Goal: Check status

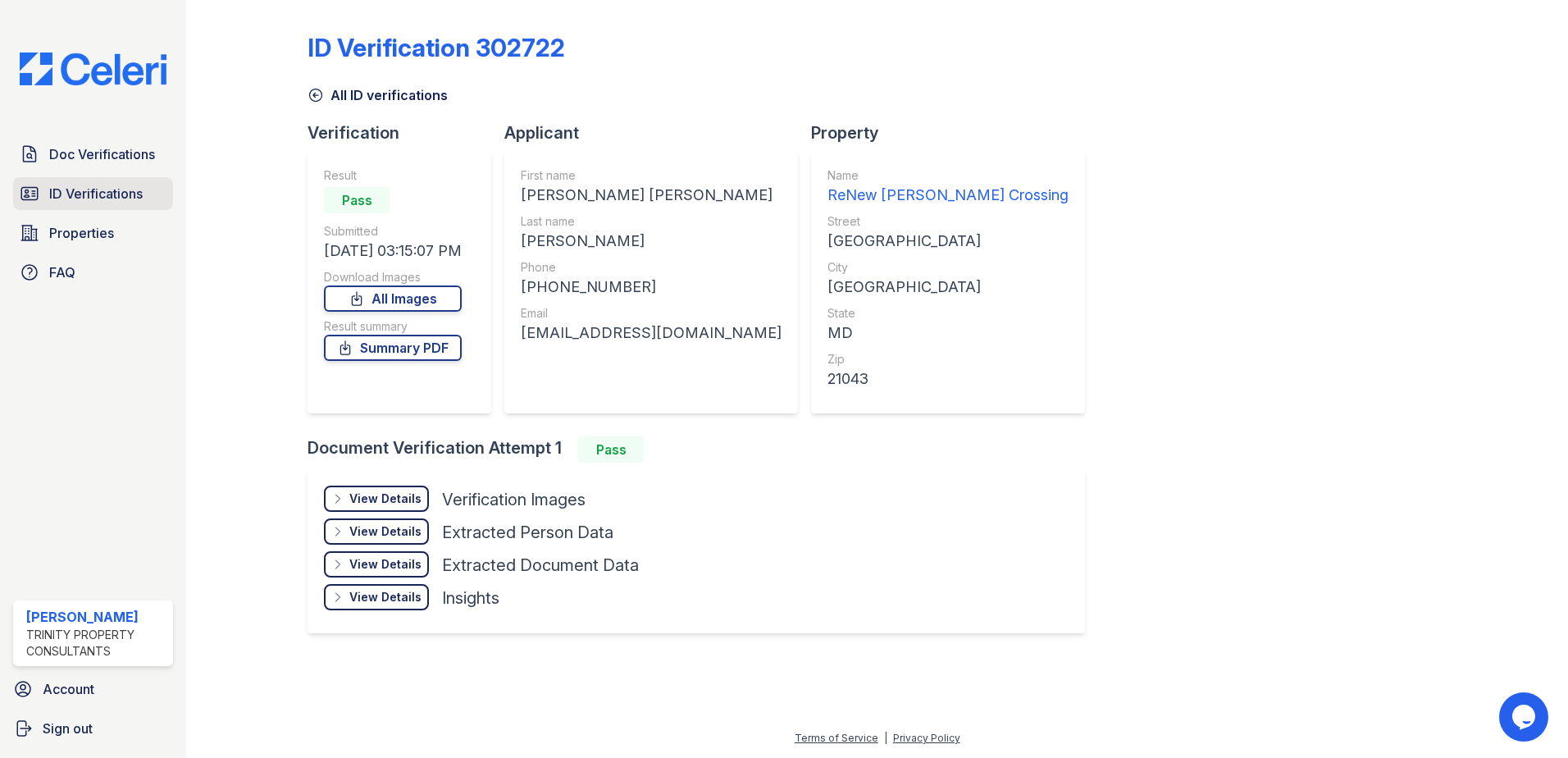
click at [72, 199] on span "ID Verifications" at bounding box center [96, 194] width 93 height 20
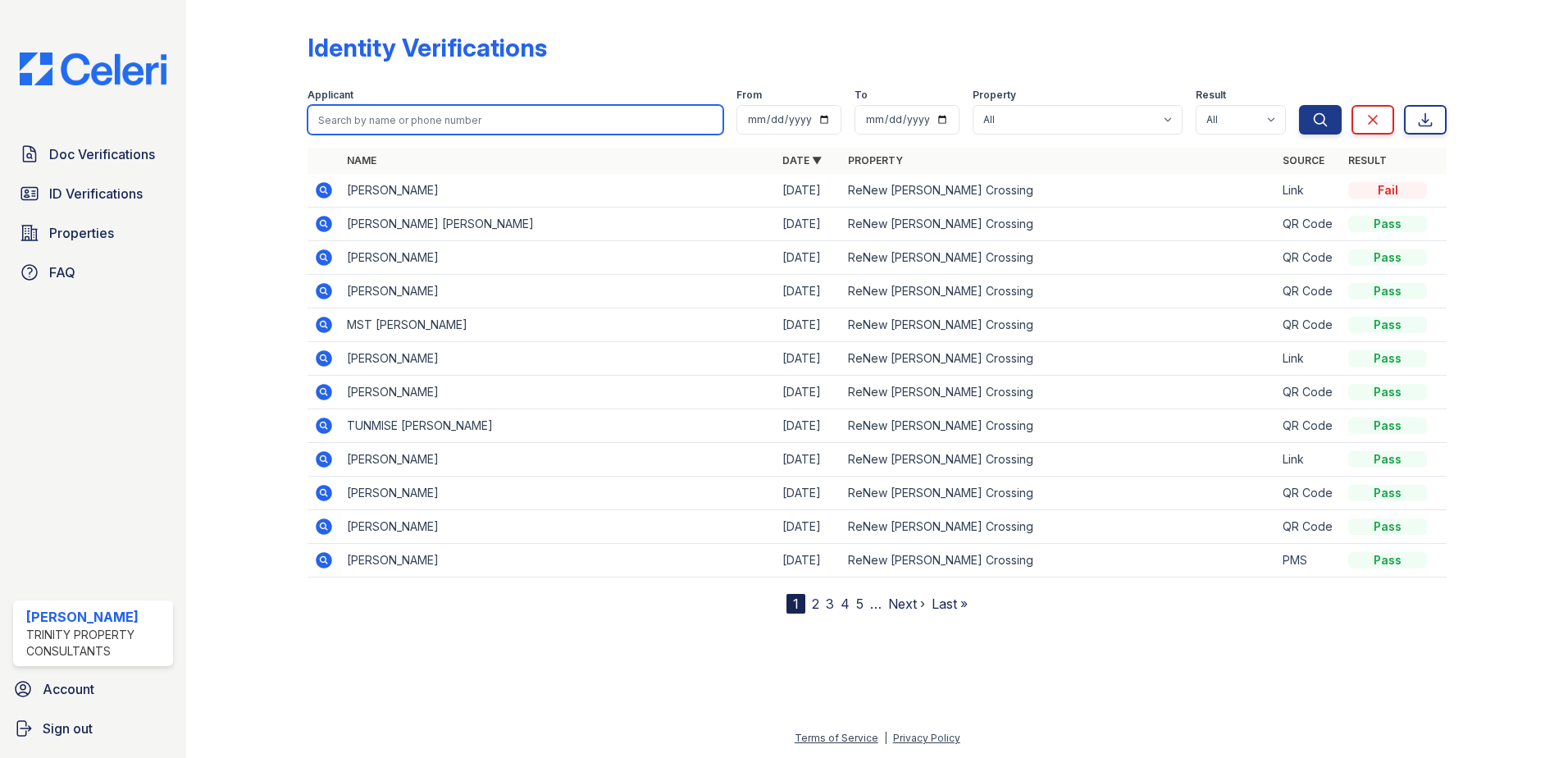
click at [461, 124] on input "search" at bounding box center [515, 119] width 416 height 29
type input "booker"
click at [1298, 105] on button "Search" at bounding box center [1319, 119] width 42 height 29
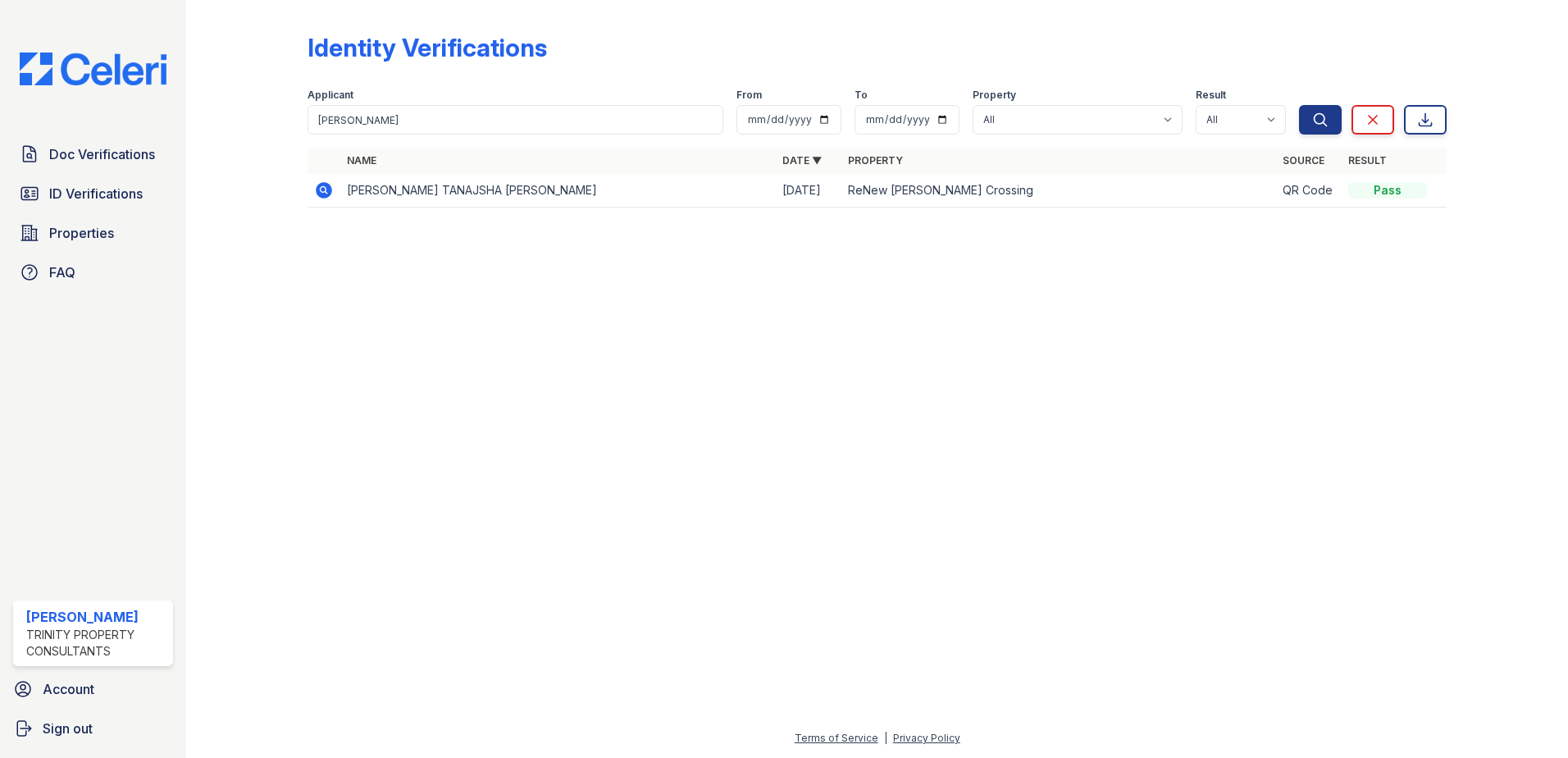
click at [325, 191] on icon at bounding box center [324, 190] width 20 height 20
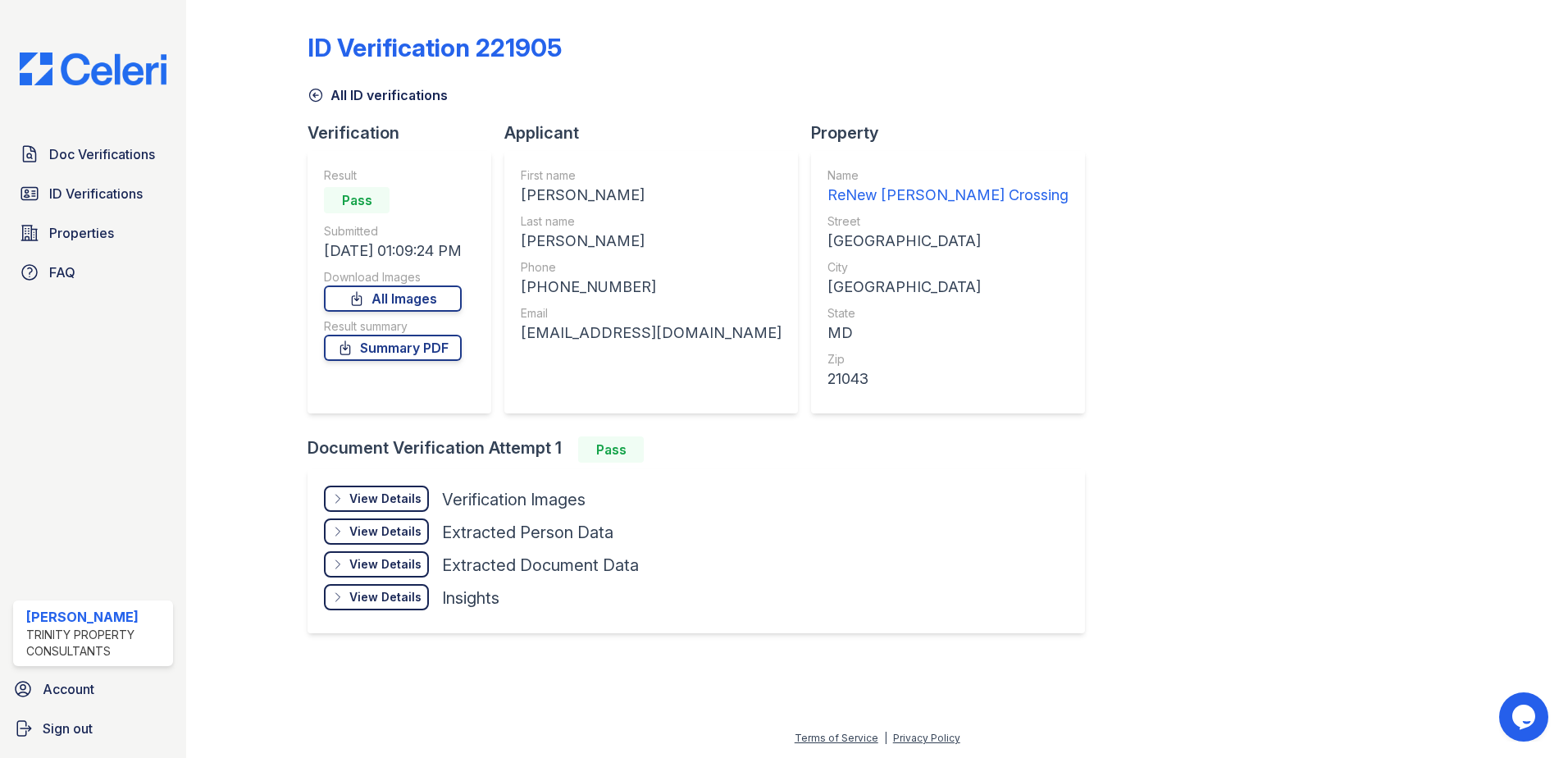
click at [203, 384] on div "ID Verification 221905 All ID verifications Verification Result Pass Submitted …" at bounding box center [876, 379] width 1381 height 758
click at [397, 302] on link "All Images" at bounding box center [392, 298] width 137 height 26
click at [697, 25] on div "ID Verification 221905 All ID verifications Verification Result Pass Submitted …" at bounding box center [877, 332] width 1139 height 650
click at [78, 150] on span "Doc Verifications" at bounding box center [102, 154] width 105 height 20
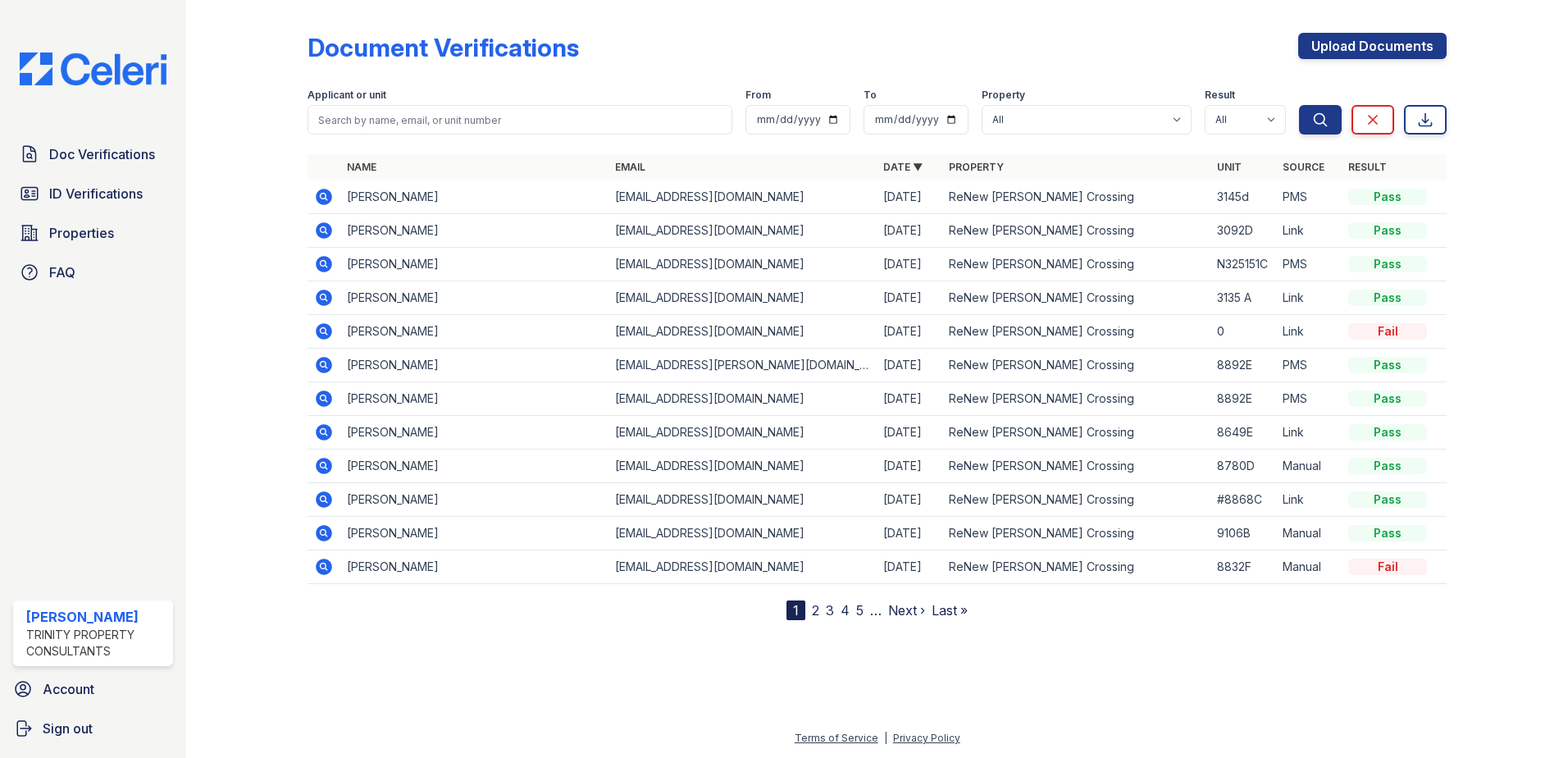
click at [322, 197] on icon at bounding box center [322, 195] width 4 height 4
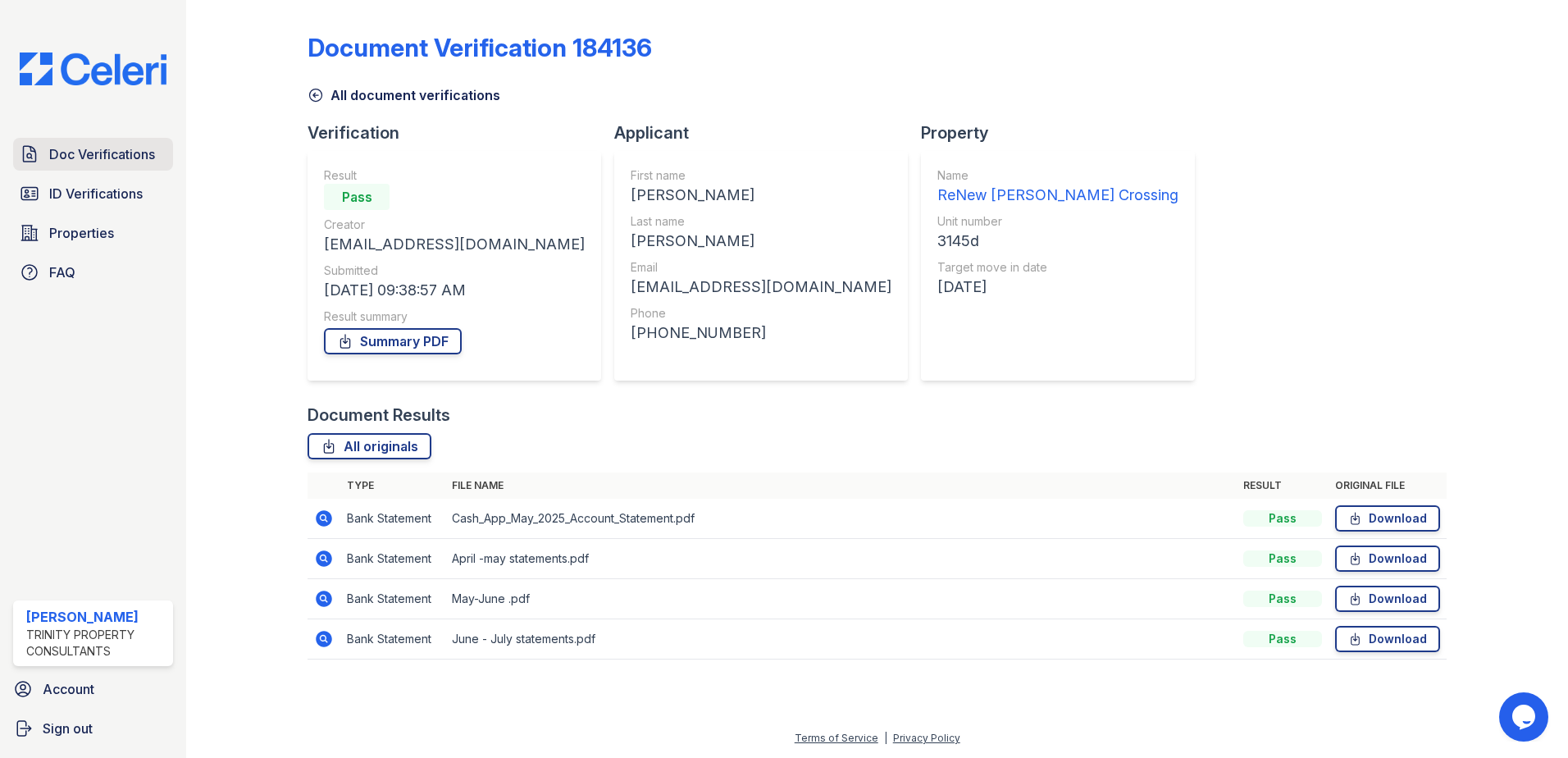
click at [52, 156] on span "Doc Verifications" at bounding box center [102, 154] width 105 height 20
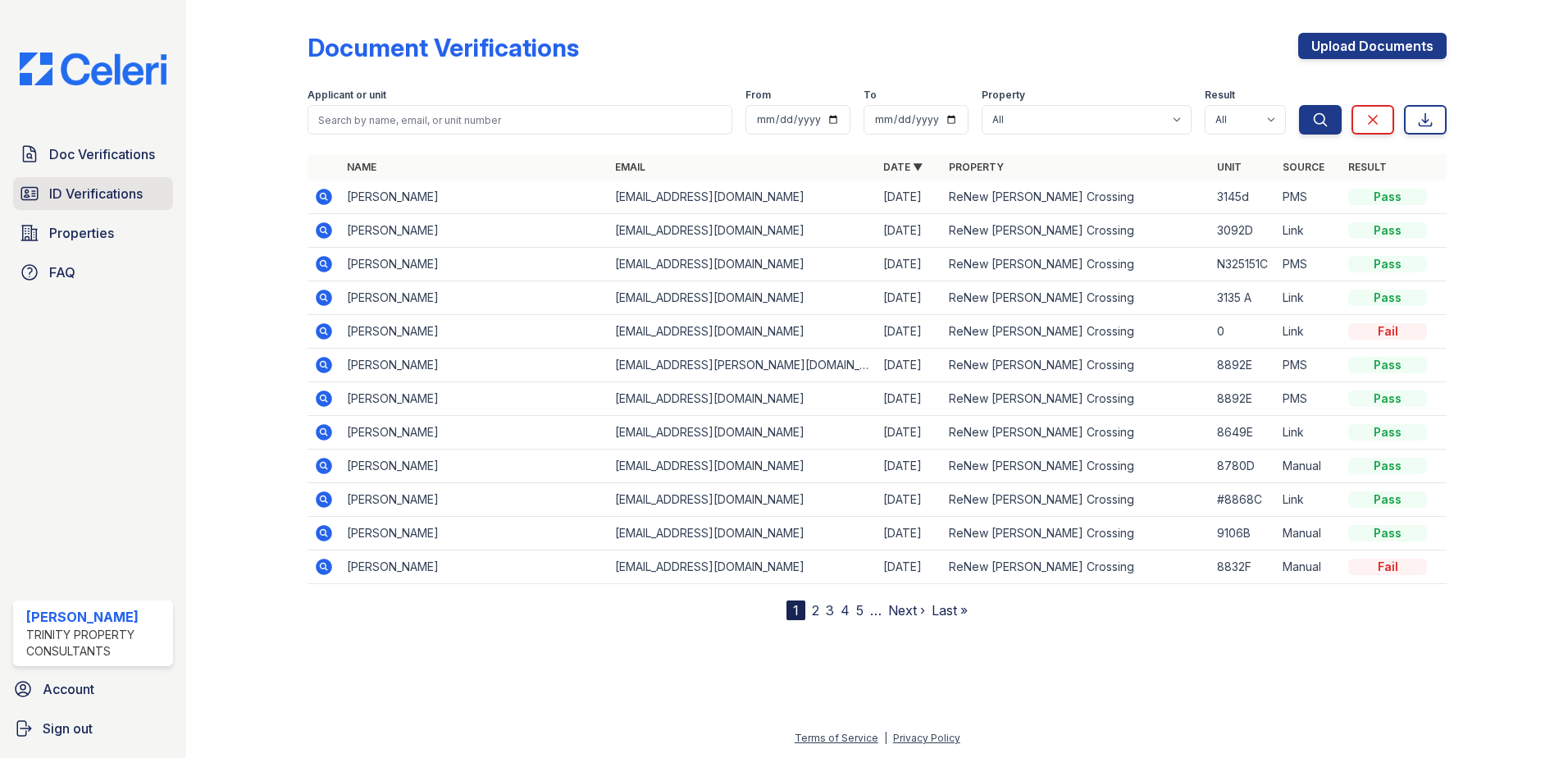
click at [99, 196] on span "ID Verifications" at bounding box center [96, 194] width 93 height 20
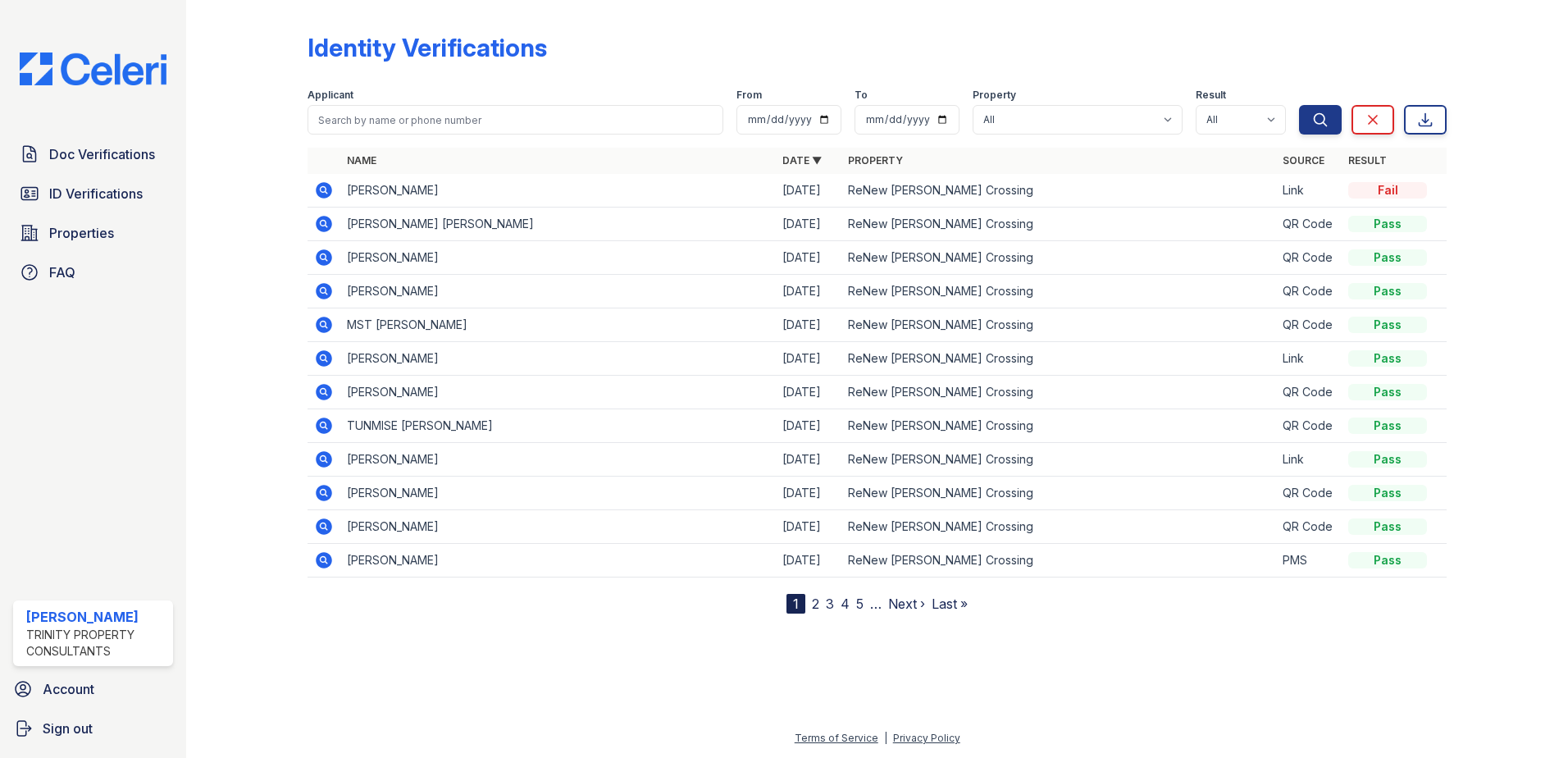
click at [320, 187] on icon at bounding box center [323, 190] width 16 height 16
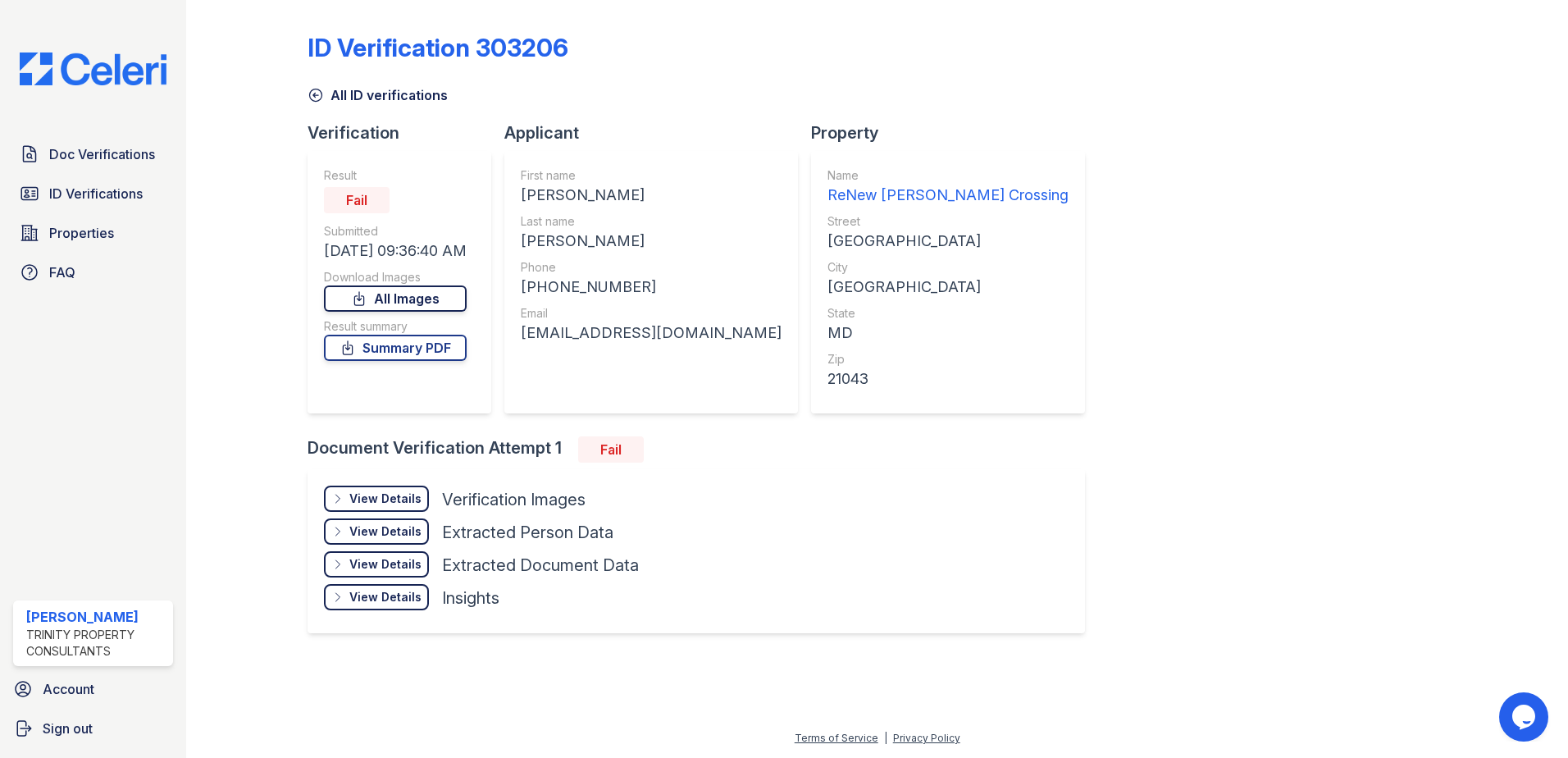
click at [422, 296] on link "All Images" at bounding box center [395, 298] width 143 height 26
click at [413, 505] on div "View Details" at bounding box center [385, 499] width 73 height 16
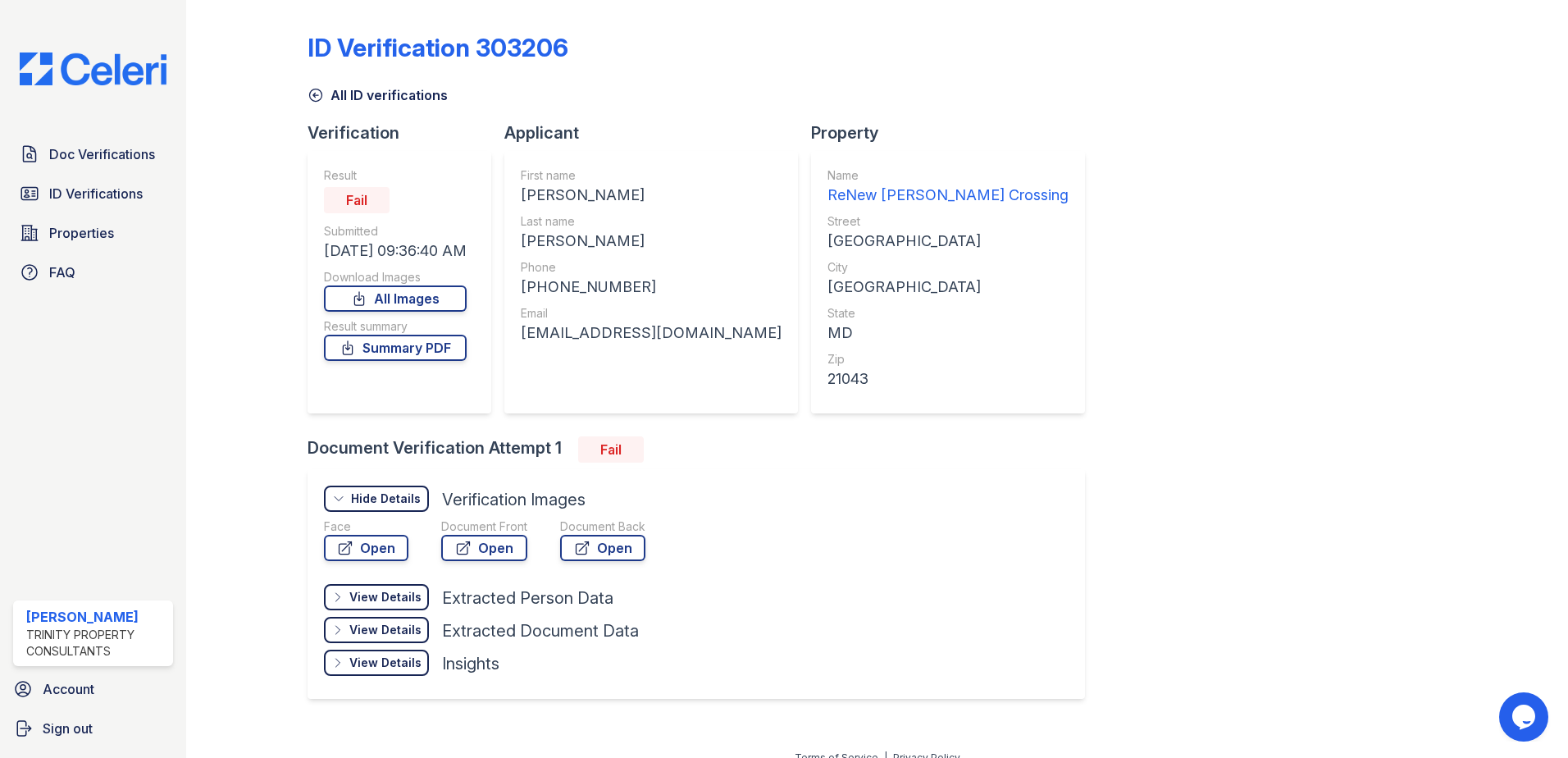
click at [0, 0] on div "View Details" at bounding box center [0, 0] width 0 height 0
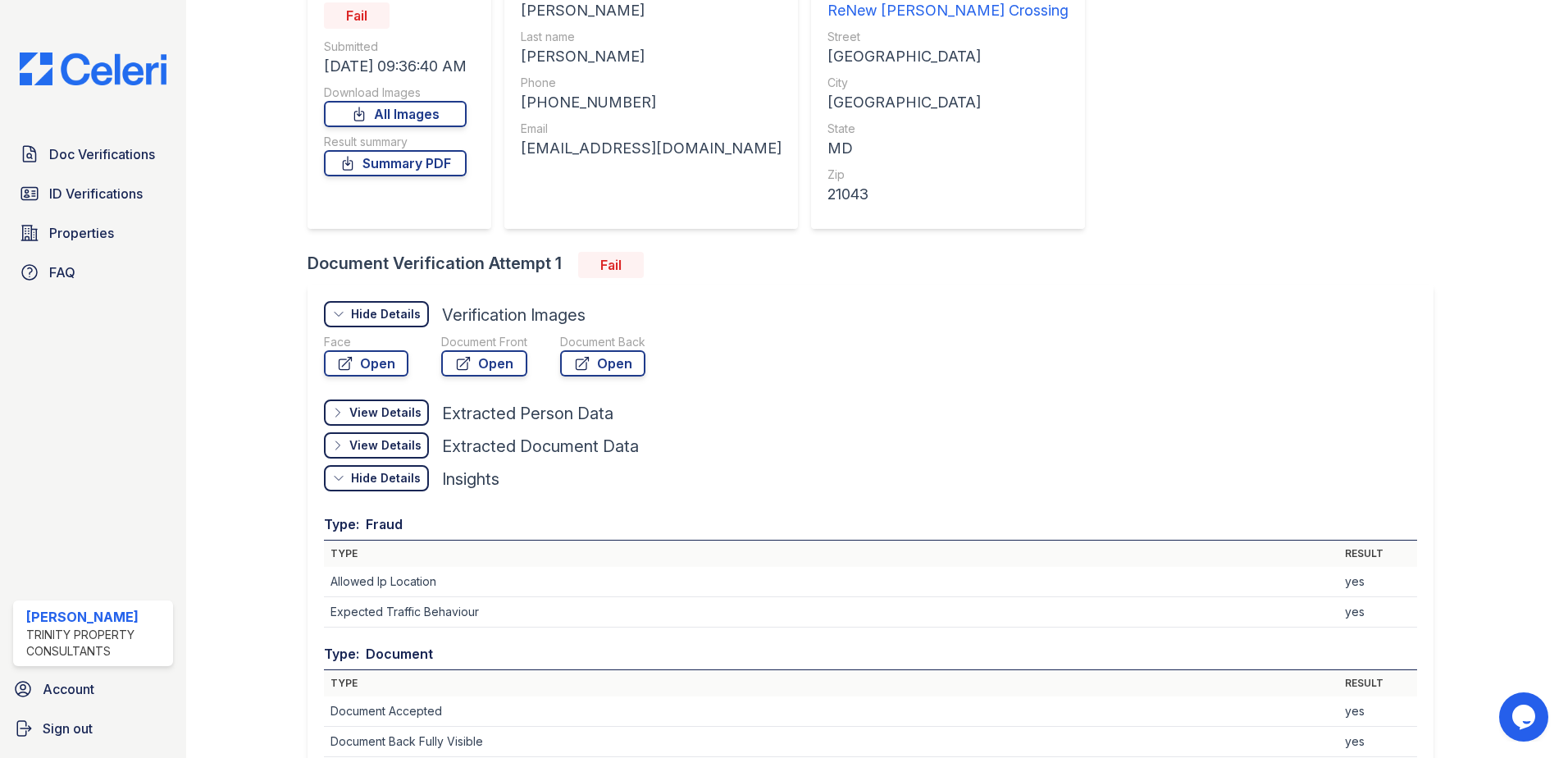
scroll to position [164, 0]
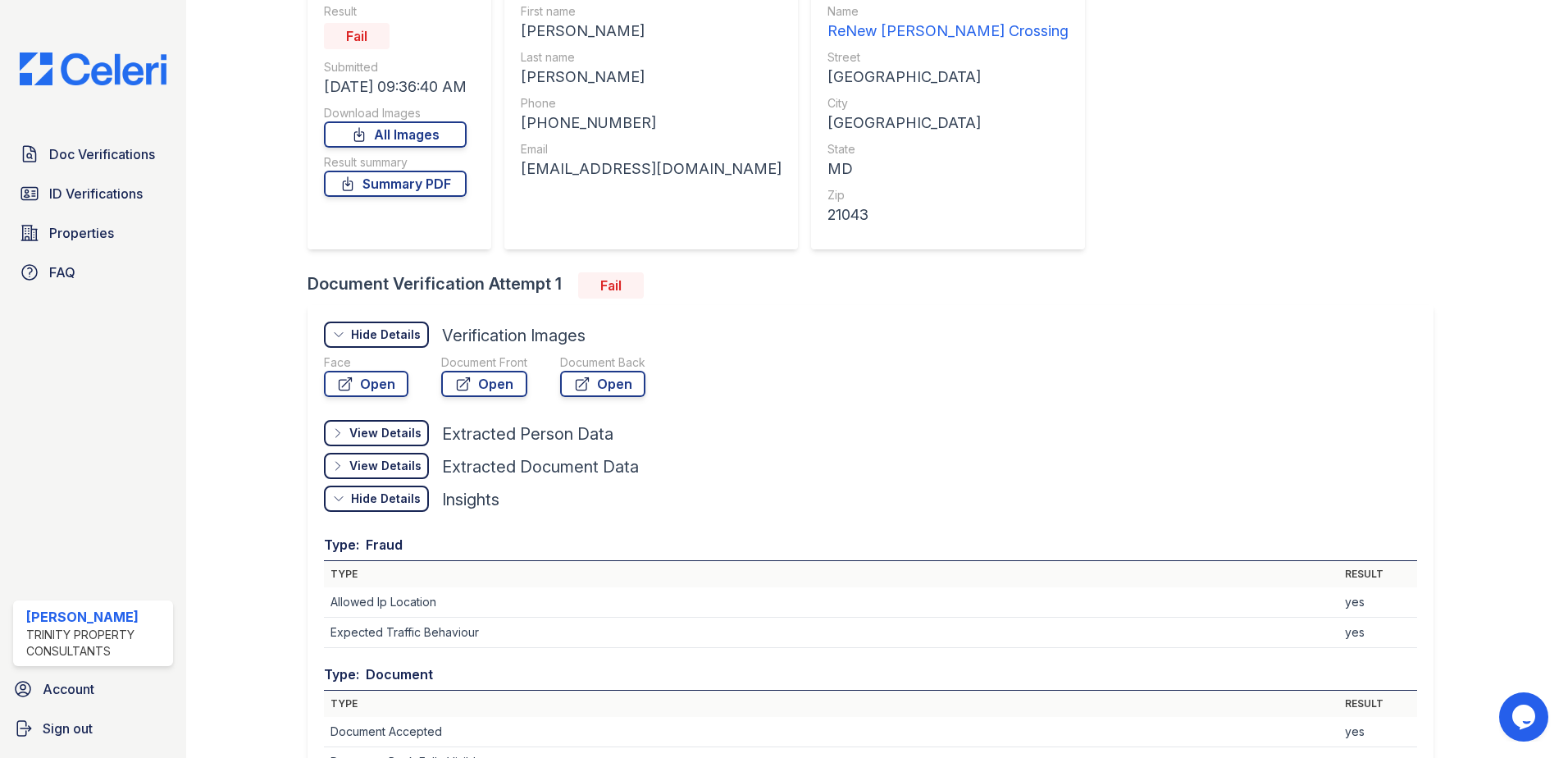
click at [416, 343] on div "Hide Details" at bounding box center [385, 334] width 70 height 16
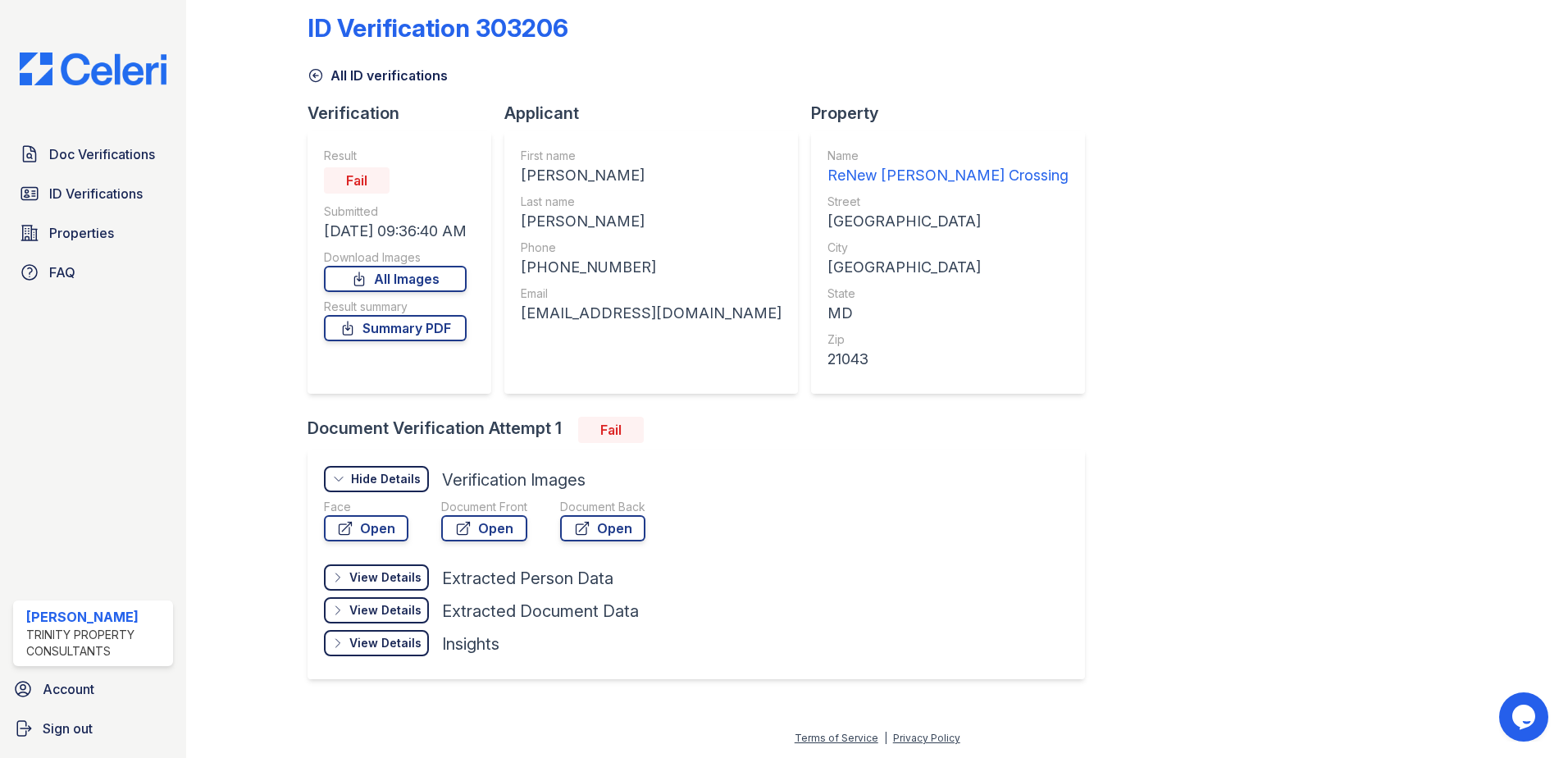
scroll to position [20, 0]
click at [0, 0] on div "View Details" at bounding box center [0, 0] width 0 height 0
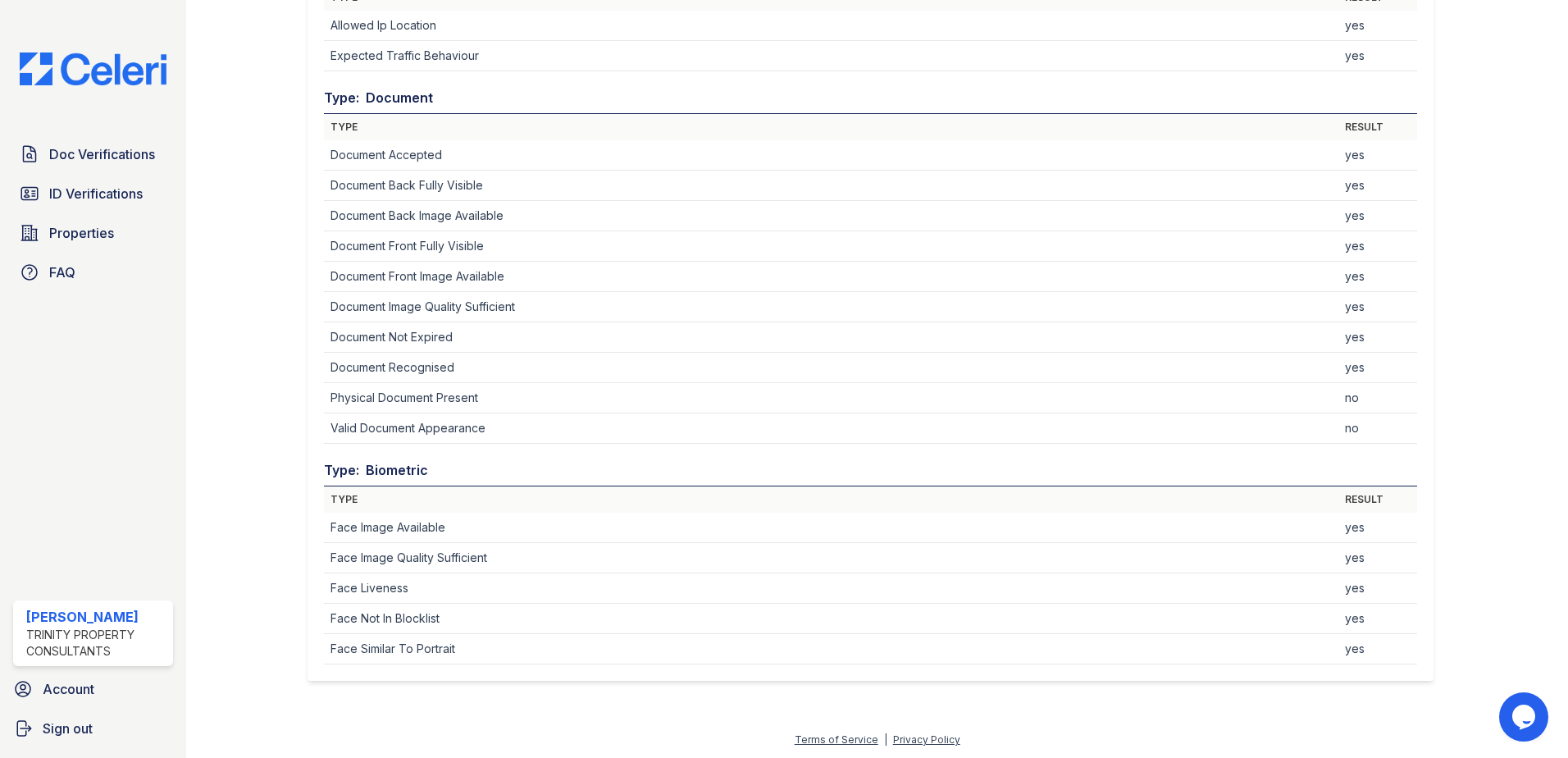
scroll to position [742, 0]
